Goal: Task Accomplishment & Management: Manage account settings

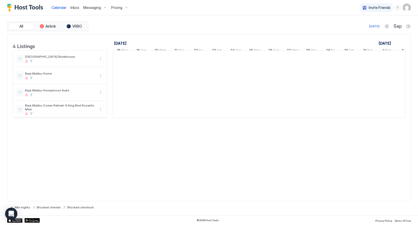
scroll to position [0, 284]
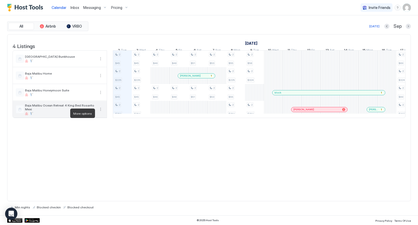
click at [101, 112] on button "More options" at bounding box center [101, 109] width 6 height 6
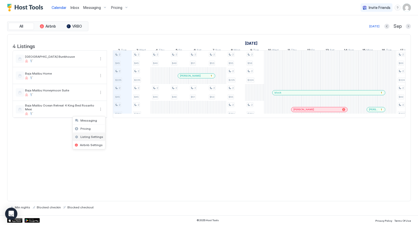
click at [87, 136] on span "Listing Settings" at bounding box center [91, 137] width 23 height 4
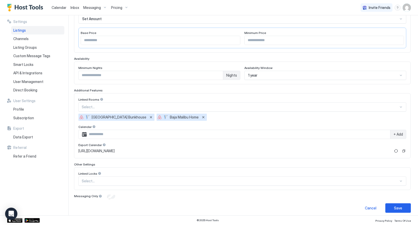
scroll to position [101, 0]
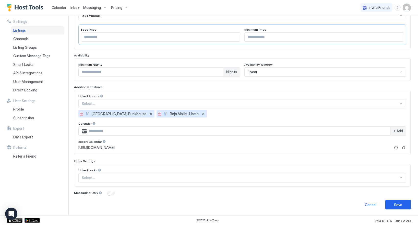
click at [59, 7] on span "Calendar" at bounding box center [59, 7] width 15 height 4
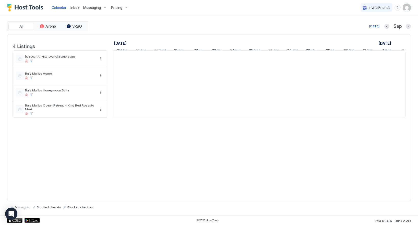
scroll to position [0, 284]
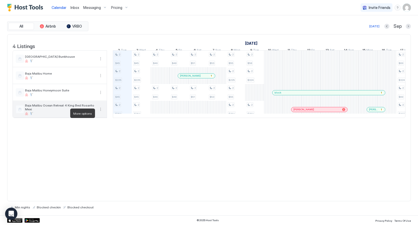
click at [99, 112] on button "More options" at bounding box center [101, 109] width 6 height 6
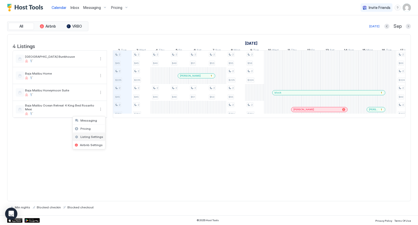
click at [86, 136] on span "Listing Settings" at bounding box center [91, 137] width 23 height 4
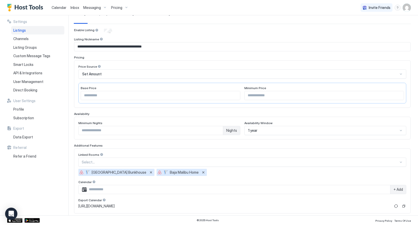
scroll to position [44, 0]
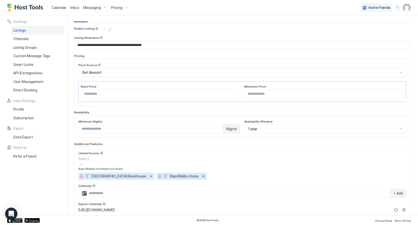
click at [138, 158] on div at bounding box center [242, 158] width 328 height 5
click at [138, 149] on div "Linked Rooms [GEOGRAPHIC_DATA] Honeymoon Suite, 1 of 1. 1 result available. Use…" at bounding box center [242, 182] width 337 height 71
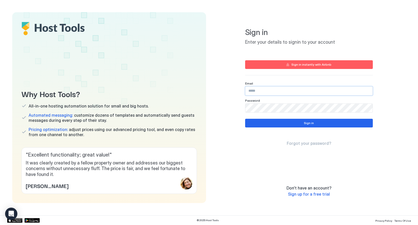
click at [256, 89] on input "Input Field" at bounding box center [309, 91] width 127 height 9
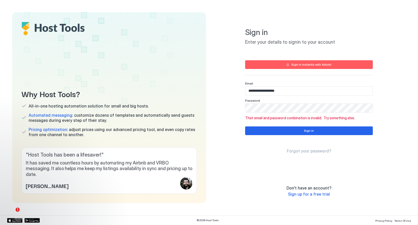
click at [263, 90] on input "**********" at bounding box center [309, 91] width 127 height 9
paste input "***"
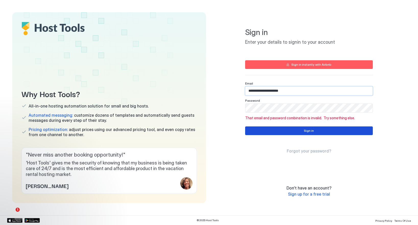
type input "**********"
click at [269, 131] on button "Sign in" at bounding box center [309, 130] width 128 height 9
